Goal: Find specific page/section: Find specific page/section

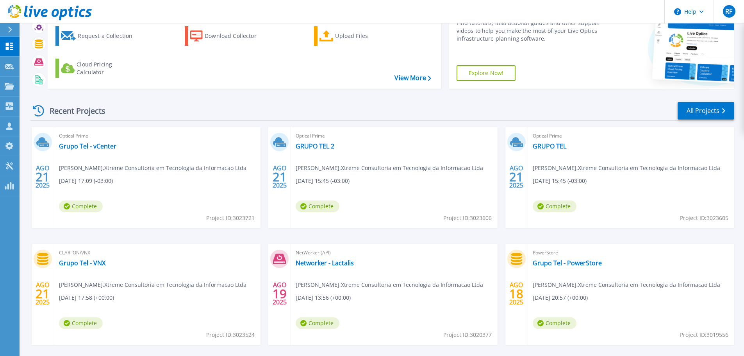
scroll to position [77, 0]
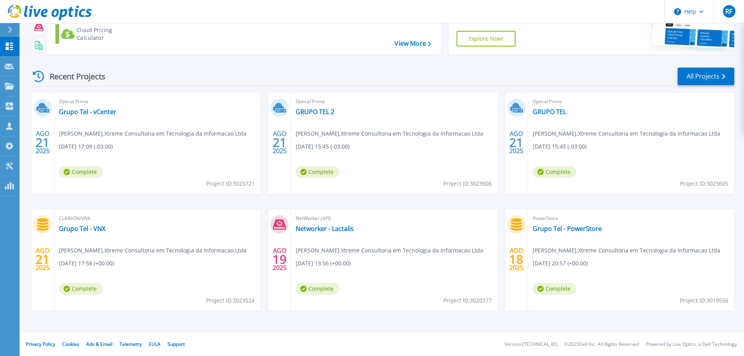
click at [76, 75] on div "Recent Projects" at bounding box center [73, 76] width 86 height 19
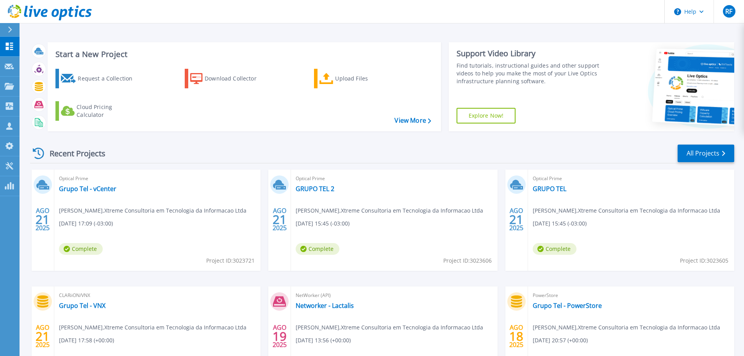
click at [9, 30] on icon at bounding box center [10, 30] width 4 height 6
click at [9, 30] on button at bounding box center [10, 30] width 20 height 14
click at [10, 31] on icon at bounding box center [10, 30] width 4 height 6
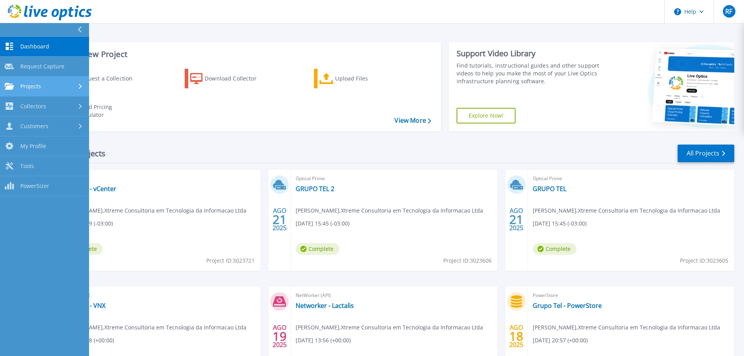
click at [54, 81] on link "Projects Projects" at bounding box center [44, 87] width 89 height 20
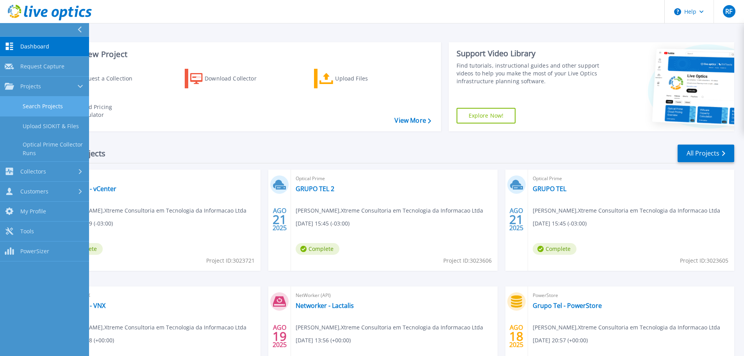
click at [39, 105] on link "Search Projects" at bounding box center [44, 106] width 89 height 20
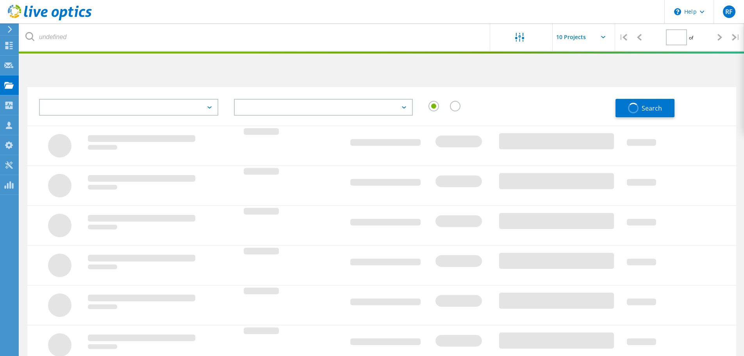
type input "1"
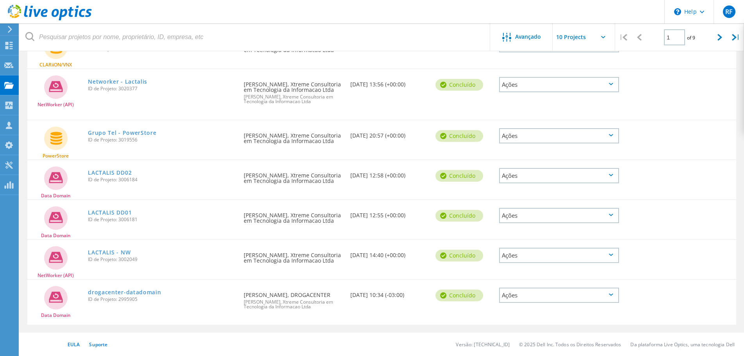
scroll to position [279, 0]
click at [56, 322] on div "Data Domain drogacenter-datadomain ID de Projeto: 2995905 Solicitado por [PERSO…" at bounding box center [381, 302] width 709 height 45
